Goal: Check status

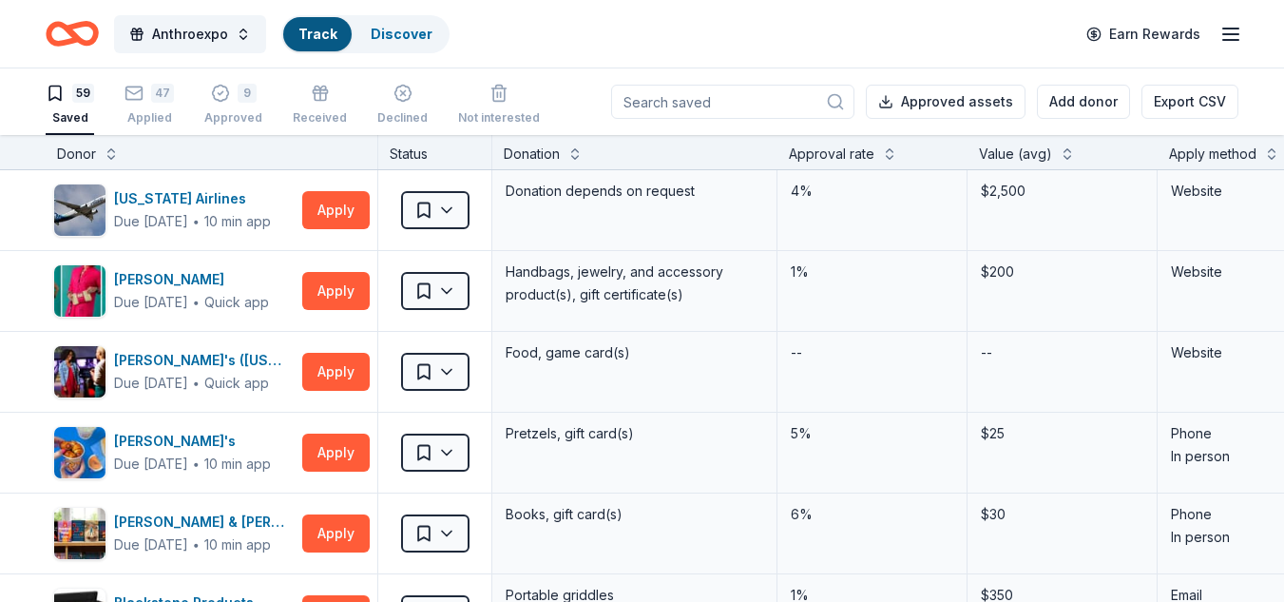
scroll to position [1, 0]
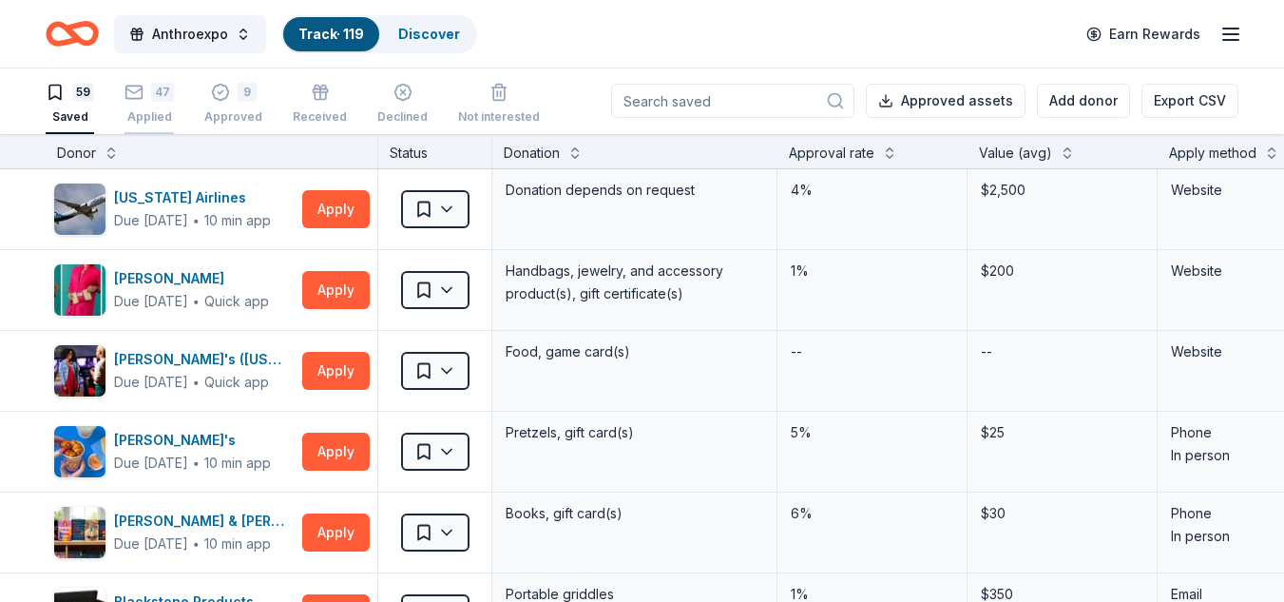
click at [129, 123] on div "Applied" at bounding box center [148, 116] width 49 height 15
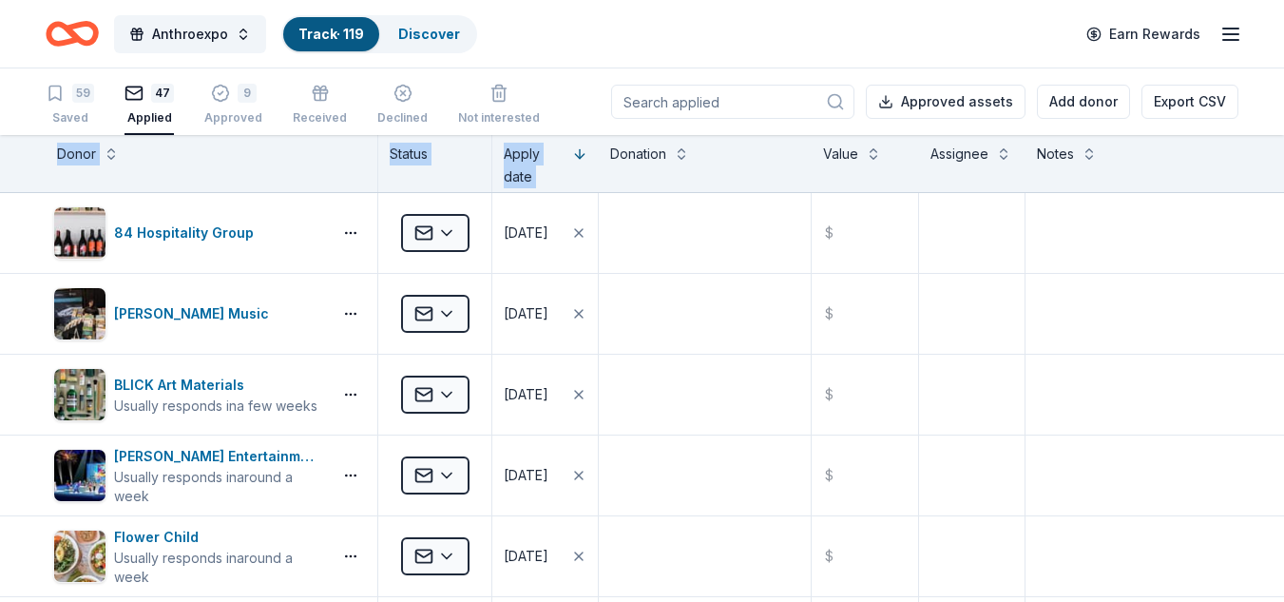
drag, startPoint x: 31, startPoint y: 159, endPoint x: 579, endPoint y: 142, distance: 547.6
click at [579, 142] on div "Donor Status Apply date Donation Value Assignee Notes" at bounding box center [642, 163] width 1284 height 57
click at [1200, 102] on button "Export CSV" at bounding box center [1189, 102] width 97 height 34
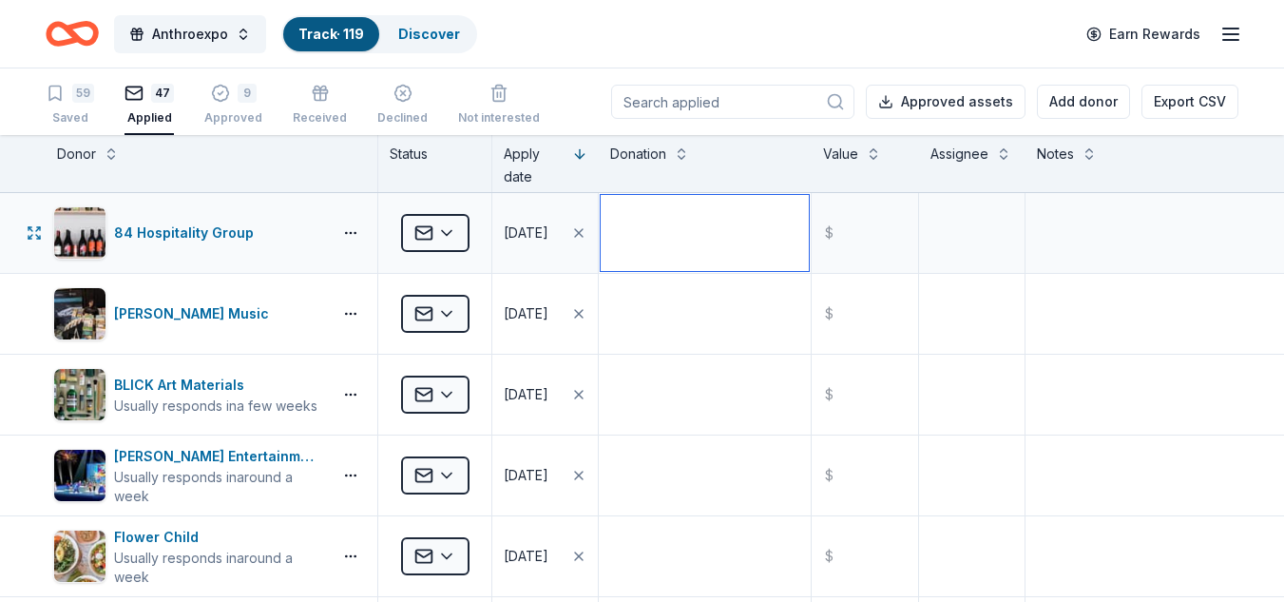
click at [682, 231] on textarea at bounding box center [705, 233] width 208 height 76
click at [524, 228] on div "[DATE]" at bounding box center [526, 232] width 45 height 23
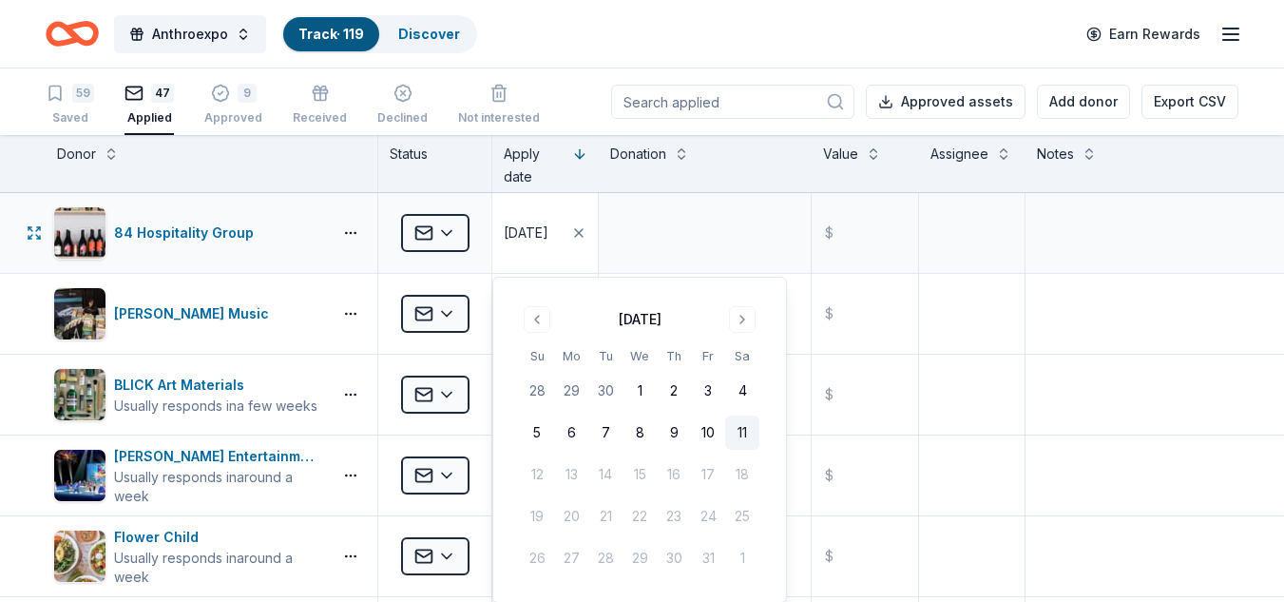
click at [524, 228] on div "[DATE]" at bounding box center [526, 232] width 45 height 23
